Goal: Task Accomplishment & Management: Complete application form

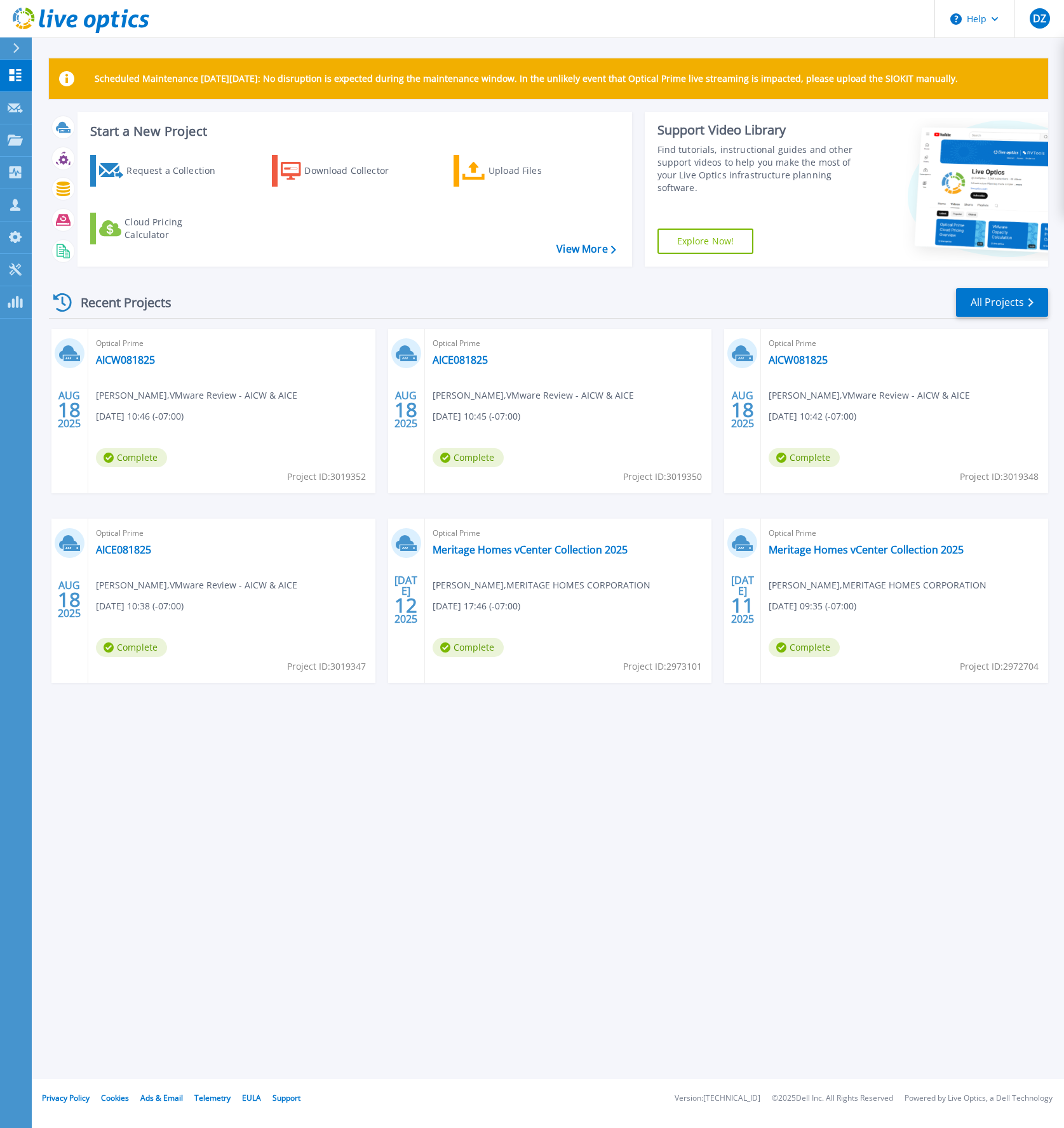
click at [18, 51] on icon at bounding box center [16, 48] width 7 height 10
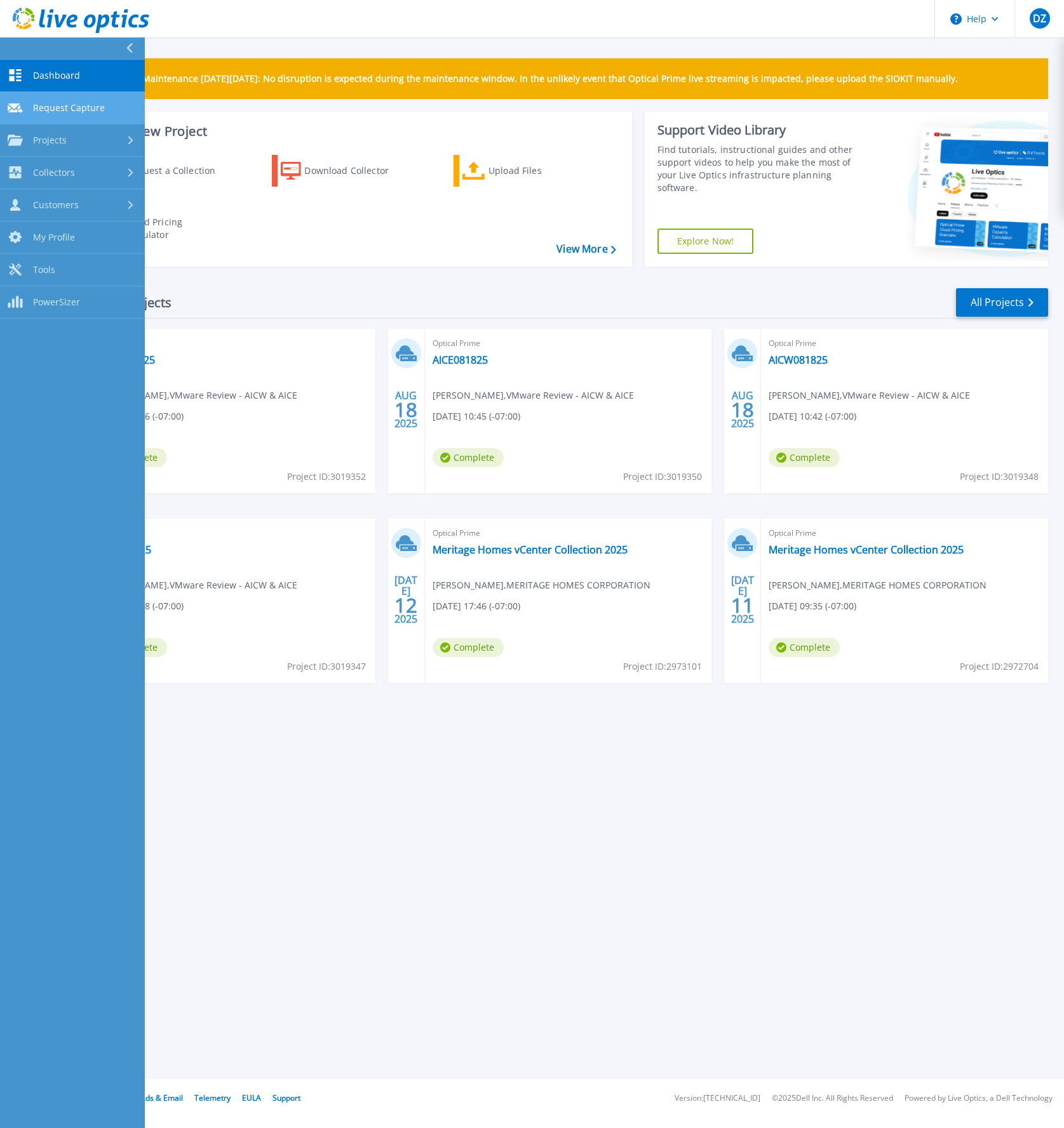
click at [45, 99] on link "Request Capture Request Capture" at bounding box center [72, 109] width 145 height 32
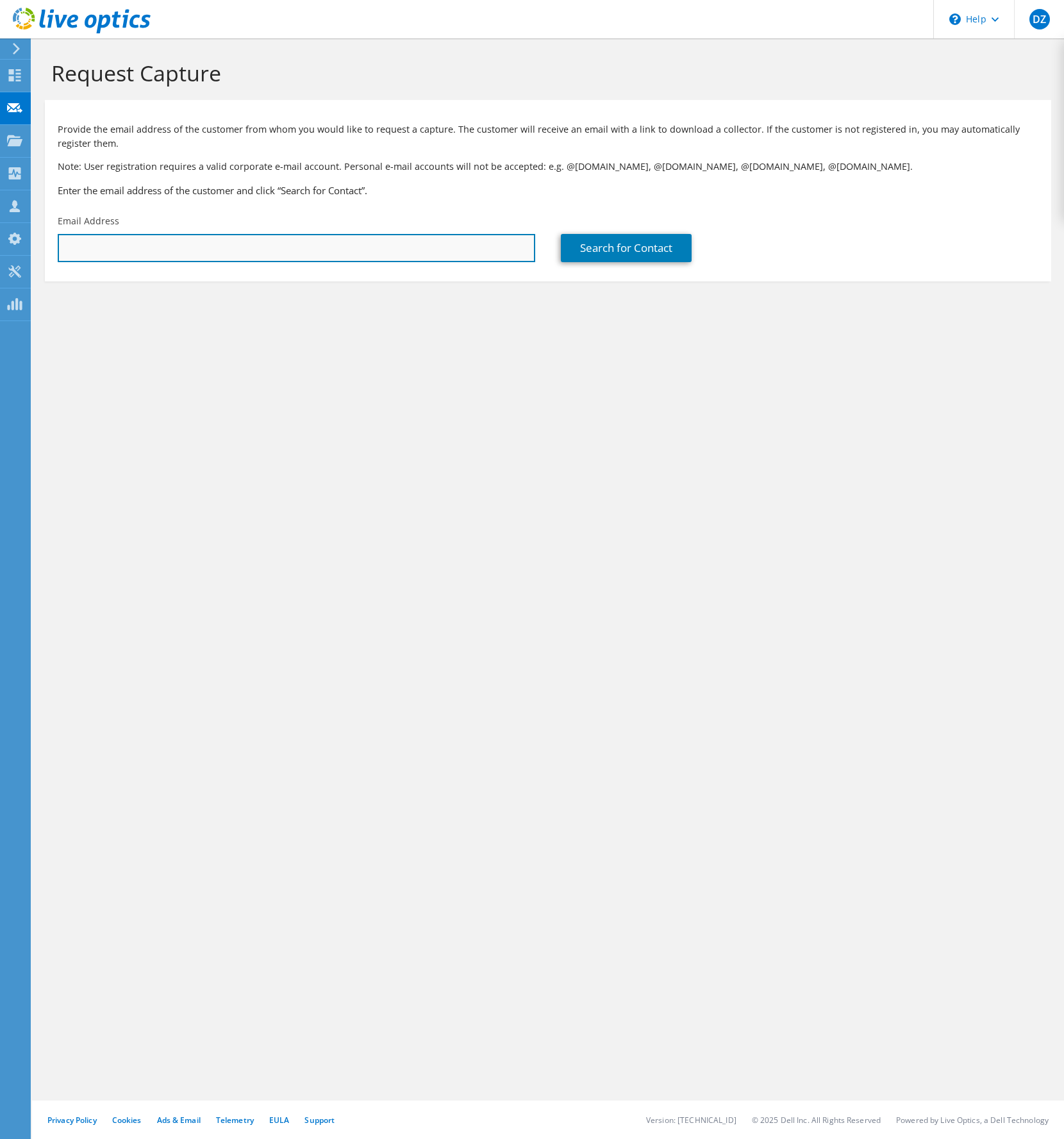
click at [298, 251] on input "text" at bounding box center [297, 248] width 478 height 28
type input "MALOME.TAYLOR@Honeywell.com"
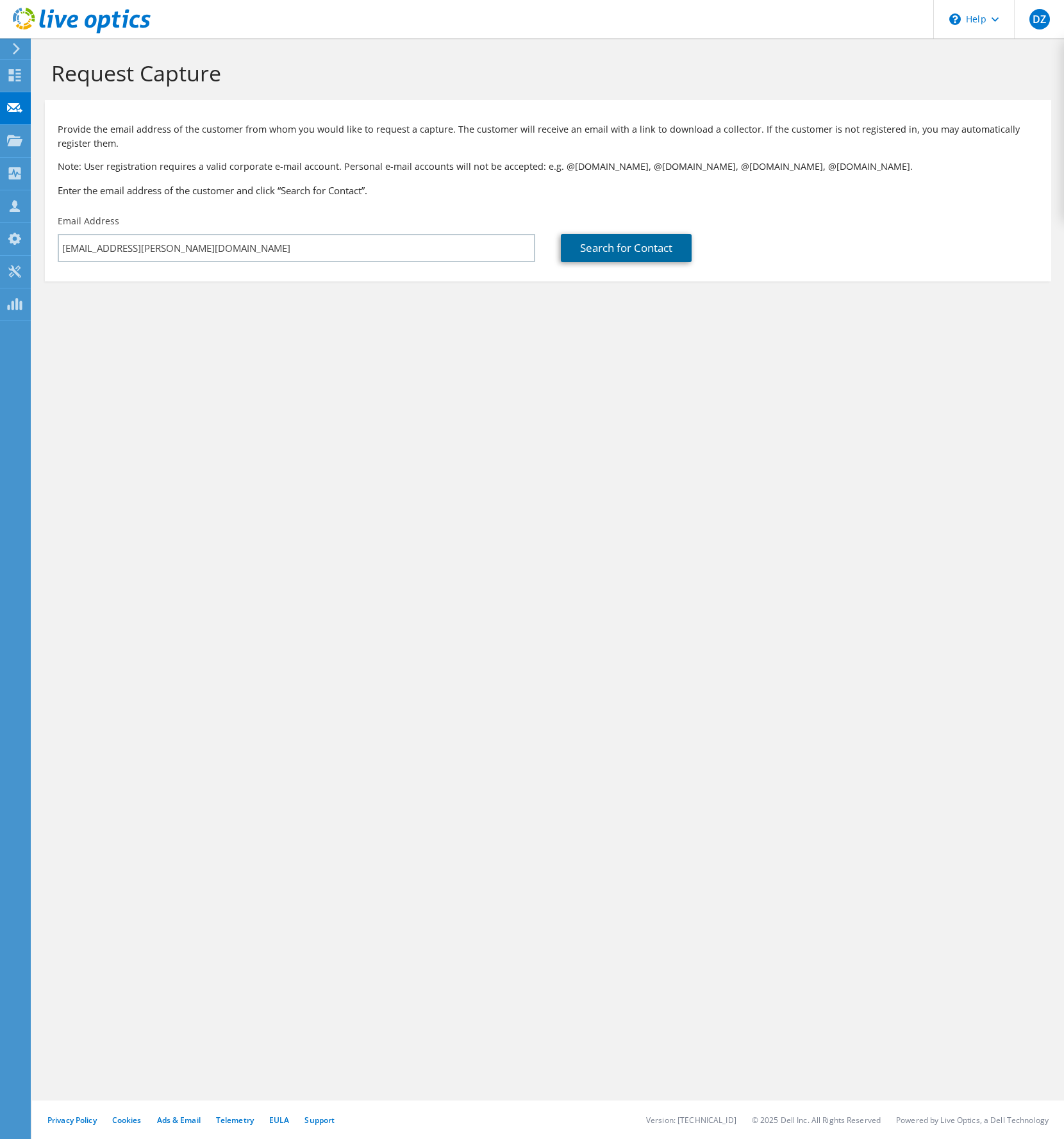
click at [629, 246] on link "Search for Contact" at bounding box center [626, 248] width 131 height 28
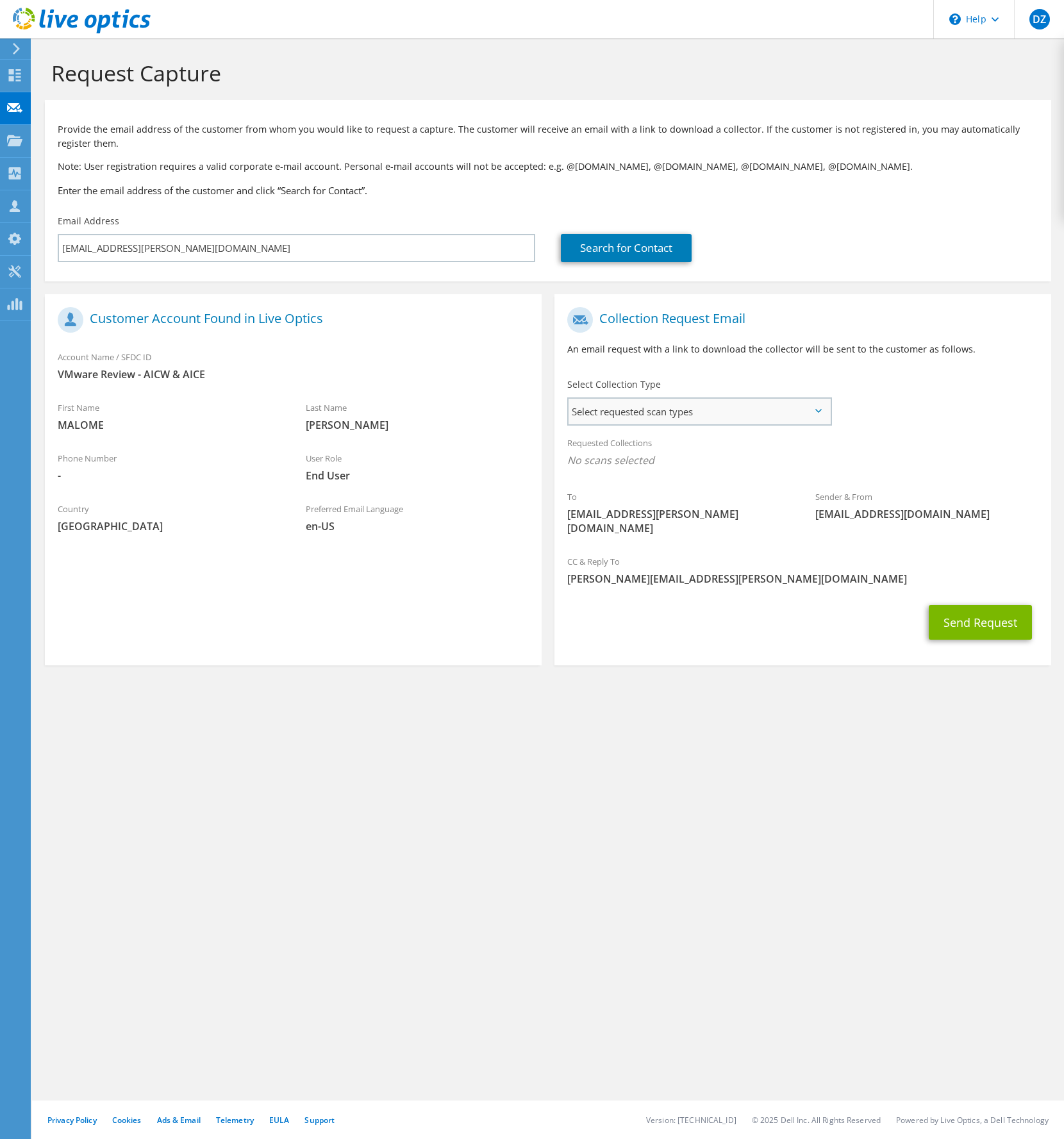
click at [718, 418] on span "Select requested scan types" at bounding box center [699, 411] width 262 height 26
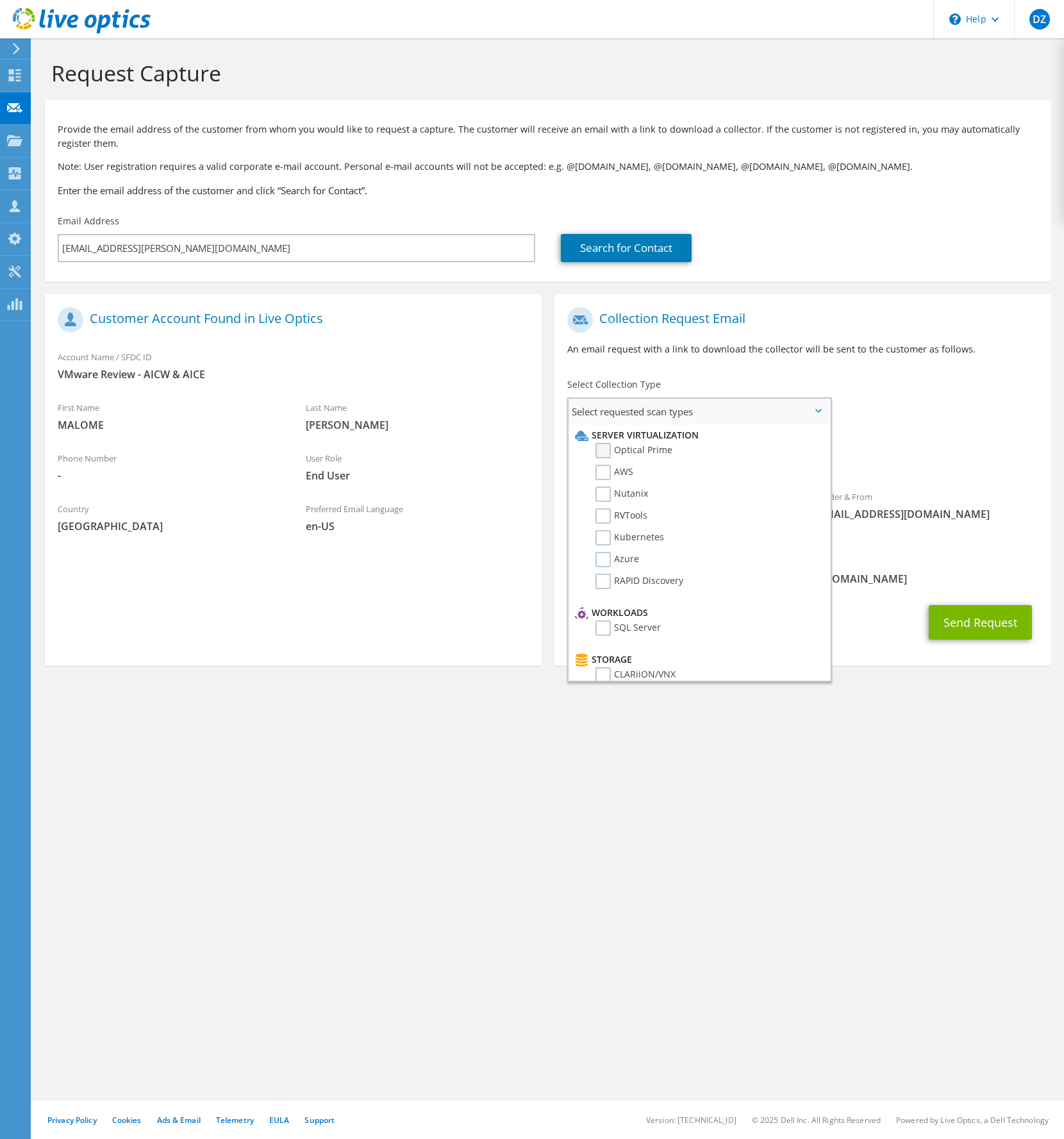
click at [599, 452] on label "Optical Prime" at bounding box center [634, 450] width 77 height 15
click at [0, 0] on input "Optical Prime" at bounding box center [0, 0] width 0 height 0
click at [981, 612] on button "Send Request" at bounding box center [980, 626] width 103 height 35
